Goal: Task Accomplishment & Management: Manage account settings

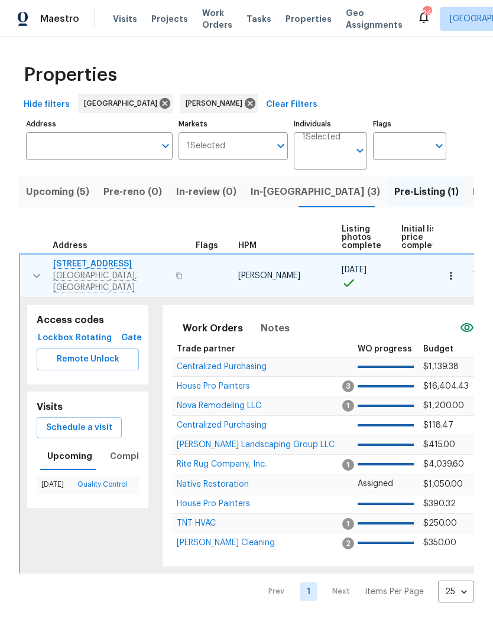
click at [39, 276] on icon "button" at bounding box center [37, 276] width 14 height 14
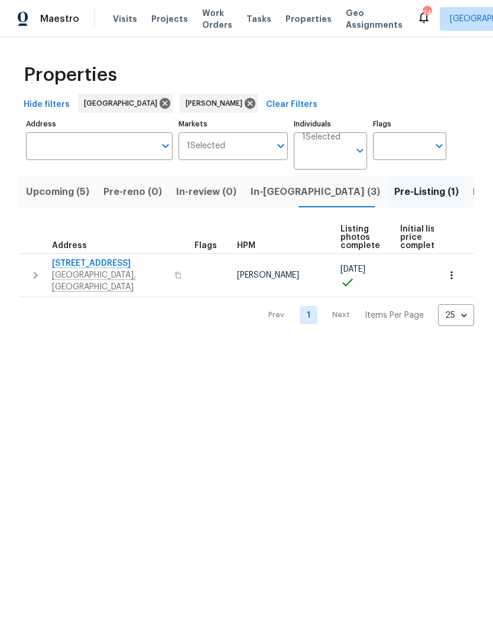
click at [269, 191] on span "In-[GEOGRAPHIC_DATA] (3)" at bounding box center [315, 192] width 129 height 17
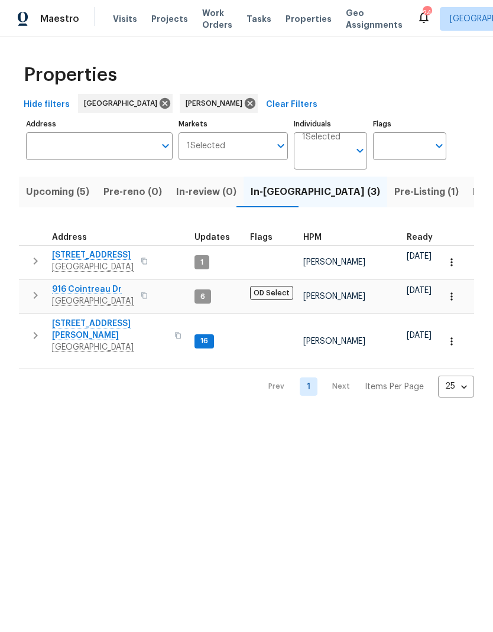
click at [46, 333] on button "button" at bounding box center [36, 335] width 24 height 35
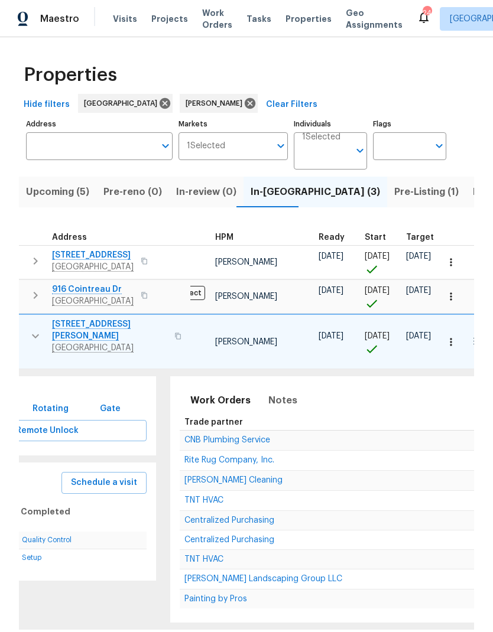
scroll to position [0, 123]
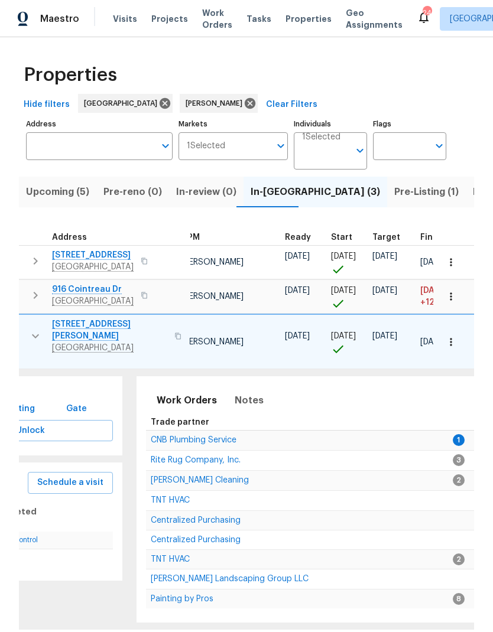
click at [177, 430] on td "CNB Plumbing Service" at bounding box center [299, 440] width 307 height 20
click at [171, 430] on td "CNB Plumbing Service" at bounding box center [299, 440] width 307 height 20
click at [165, 436] on span "CNB Plumbing Service" at bounding box center [194, 440] width 86 height 8
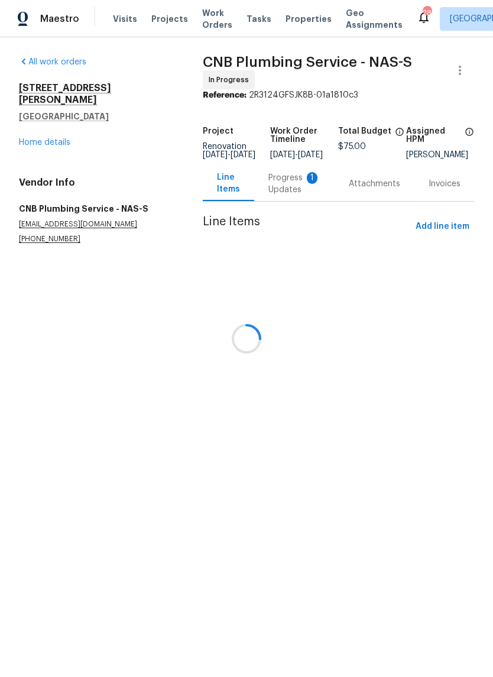
click at [291, 203] on div at bounding box center [246, 338] width 493 height 677
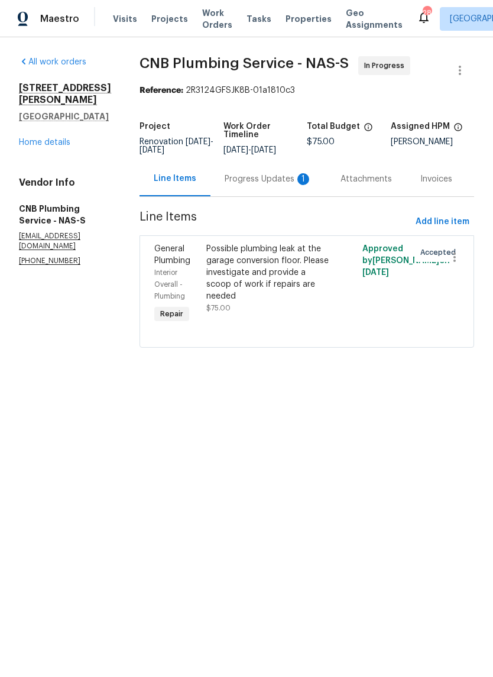
click at [253, 185] on div "Progress Updates 1" at bounding box center [268, 179] width 87 height 12
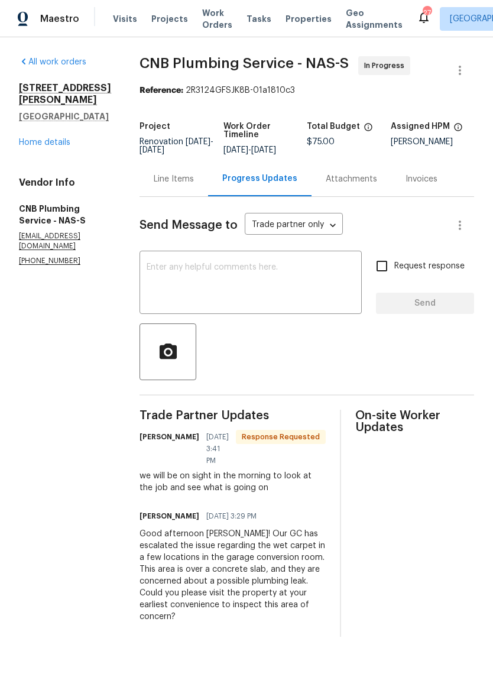
click at [199, 295] on textarea at bounding box center [251, 283] width 208 height 41
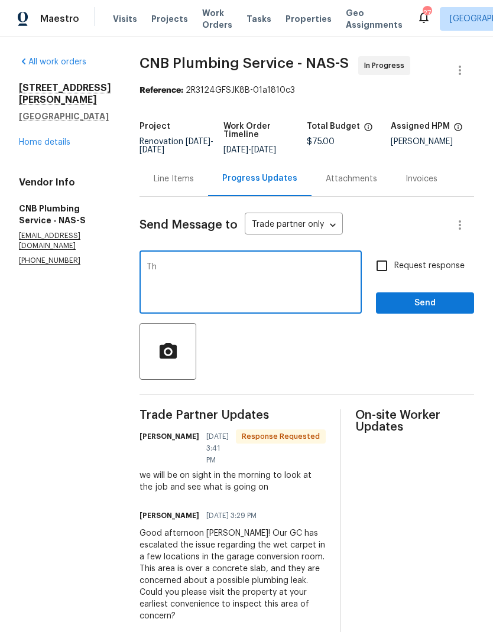
type textarea "T"
click at [93, 331] on section "All work orders 1505 Talley Dr Lebanon, TN 37087 Home details Vendor Info CNB P…" at bounding box center [65, 346] width 92 height 580
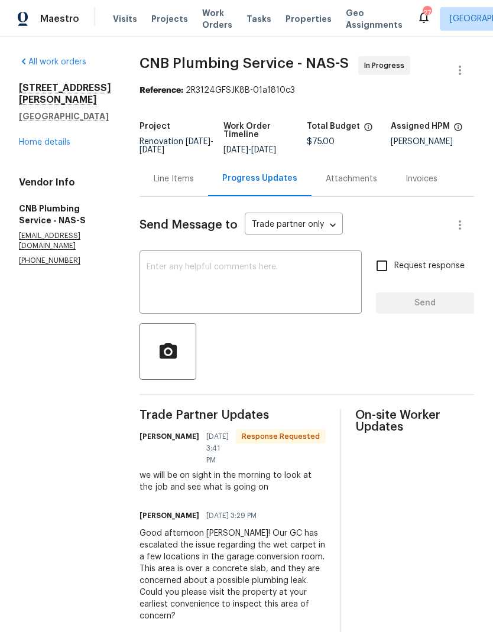
click at [42, 138] on link "Home details" at bounding box center [44, 142] width 51 height 8
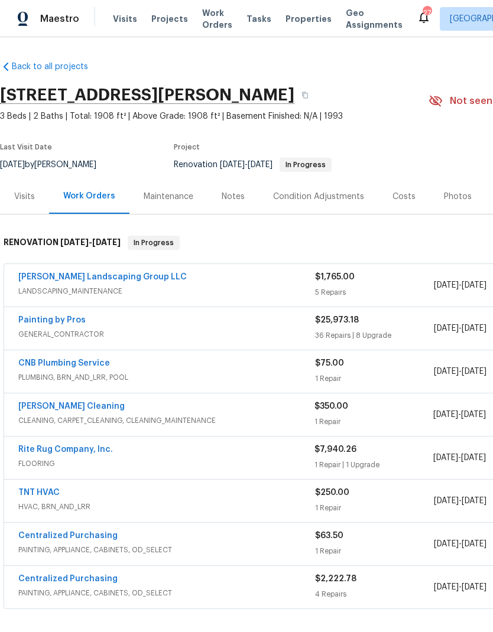
click at [233, 193] on div "Notes" at bounding box center [233, 197] width 23 height 12
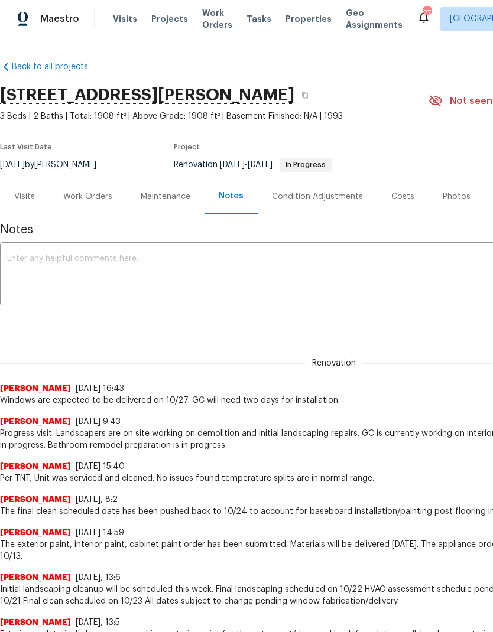
click at [46, 272] on textarea at bounding box center [334, 275] width 654 height 41
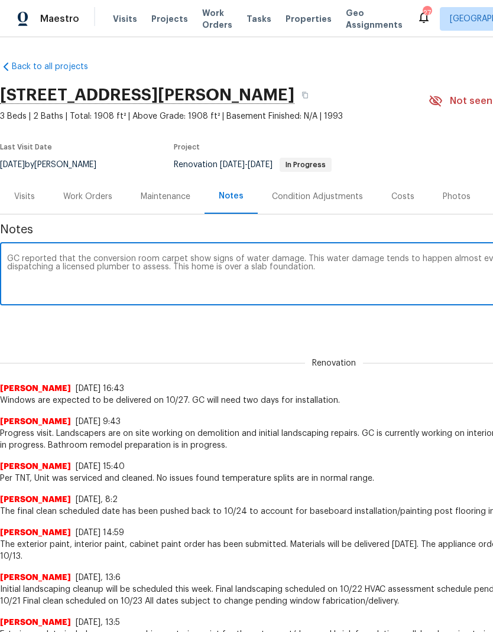
click at [14, 258] on textarea "GC reported that the conversion room carpet show signs of water damage. This wa…" at bounding box center [334, 275] width 654 height 41
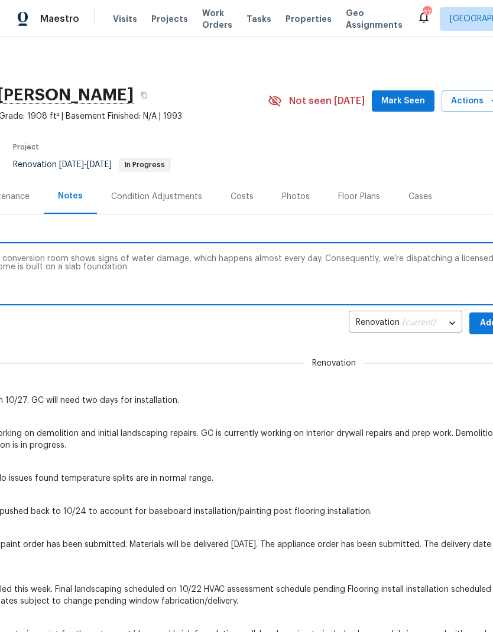
scroll to position [0, 163]
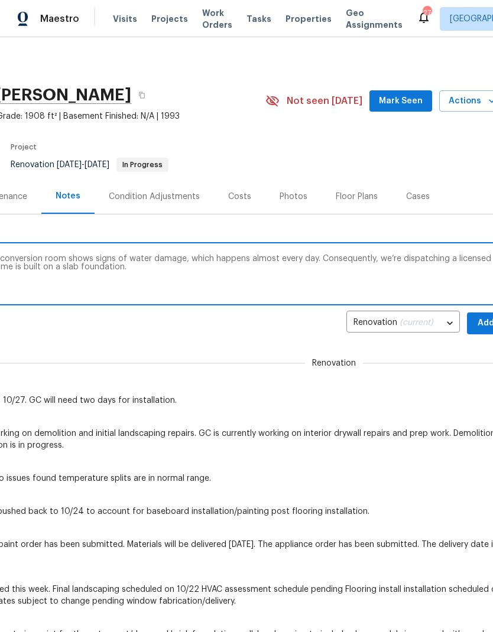
click at [361, 263] on textarea "The GC reported that the carpet in the conversion room shows signs of water dam…" at bounding box center [171, 275] width 654 height 41
click at [359, 259] on textarea "The GC reported that the carpet in the conversion room shows signs of water dam…" at bounding box center [171, 275] width 654 height 41
click at [331, 262] on textarea "The GC reported that the carpet in the conversion room shows signs of water dam…" at bounding box center [171, 275] width 654 height 41
click at [375, 265] on textarea "The GC reported that the carpet in the conversion room shows signs of water dam…" at bounding box center [171, 275] width 654 height 41
click at [384, 264] on textarea "The GC reported that the carpet in the conversion room shows signs of water dam…" at bounding box center [171, 275] width 654 height 41
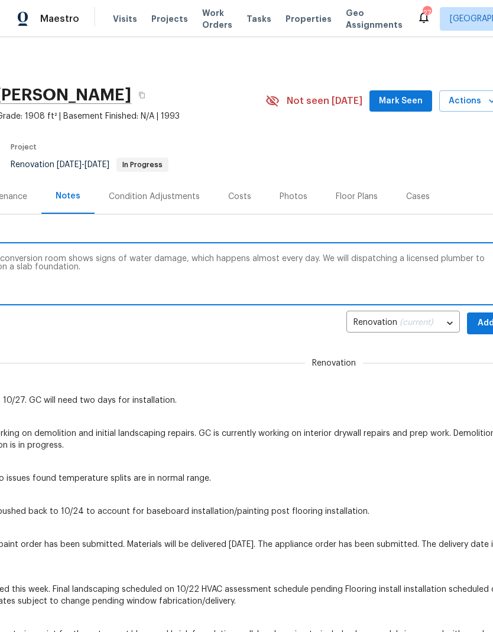
click at [381, 258] on textarea "The GC reported that the carpet in the conversion room shows signs of water dam…" at bounding box center [171, 275] width 654 height 41
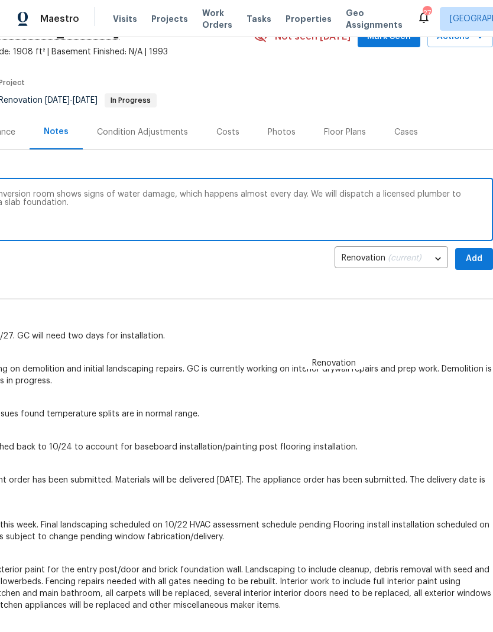
scroll to position [66, 175]
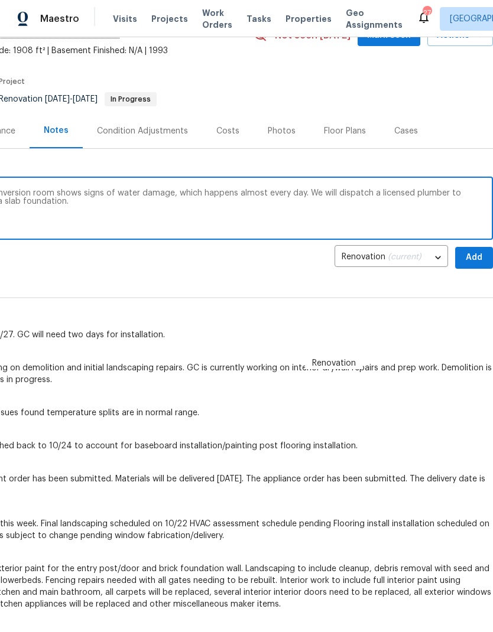
type textarea "The GC reported that the carpet in the conversion room shows signs of water dam…"
click at [475, 266] on button "Add" at bounding box center [474, 258] width 38 height 22
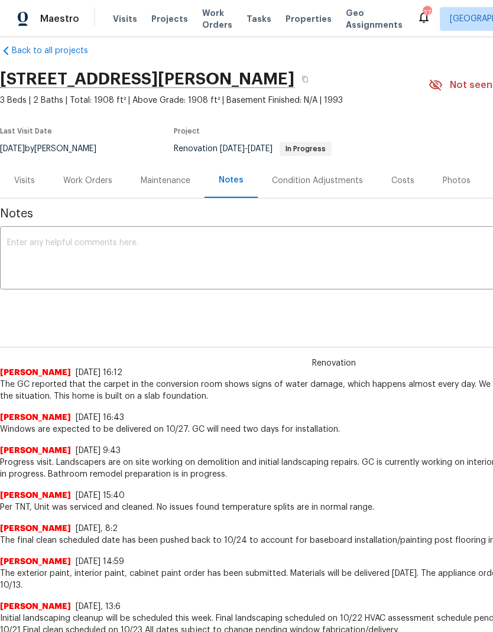
scroll to position [14, 0]
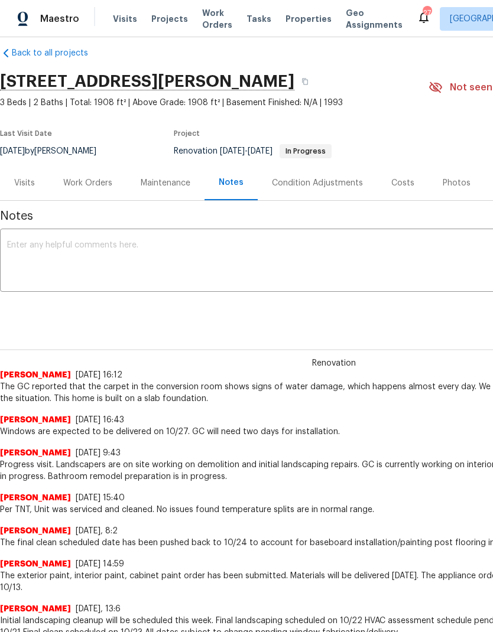
click at [74, 265] on textarea at bounding box center [334, 261] width 654 height 41
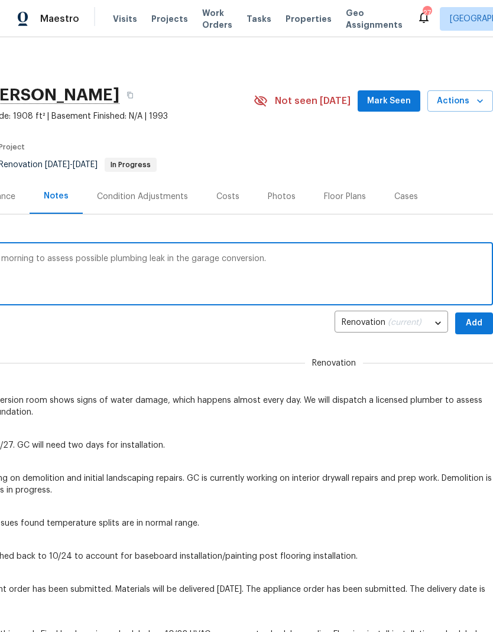
scroll to position [0, 175]
type textarea "CNB plumbing will visit the property tomorrow morning to assess possible plumbi…"
click at [476, 318] on span "Add" at bounding box center [474, 323] width 19 height 15
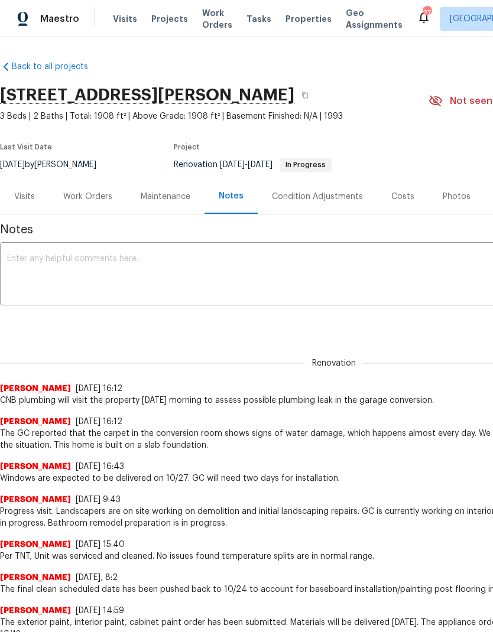
scroll to position [0, 0]
